Goal: Answer question/provide support: Share knowledge or assist other users

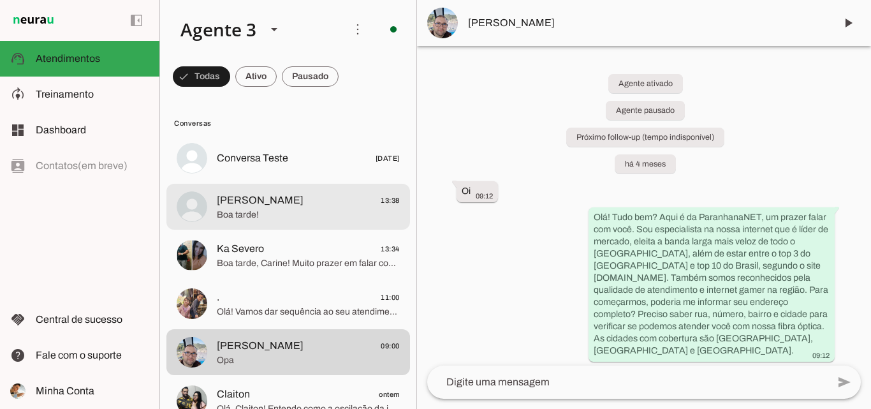
click at [320, 202] on span "[PERSON_NAME] 13:38" at bounding box center [308, 201] width 183 height 16
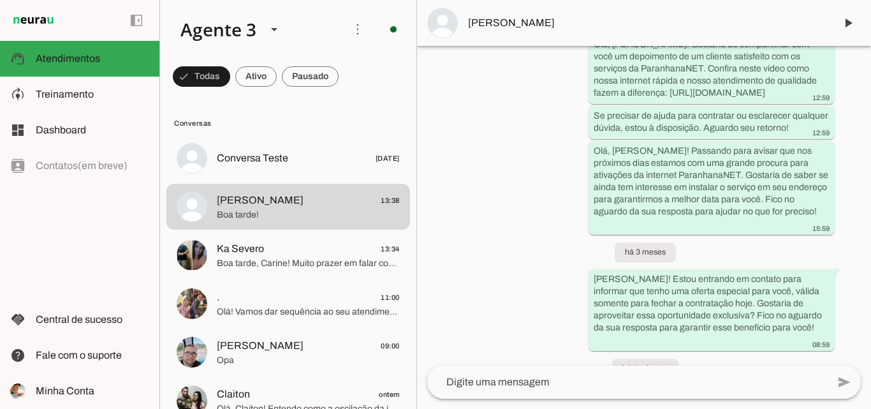
scroll to position [849, 0]
